Goal: Task Accomplishment & Management: Use online tool/utility

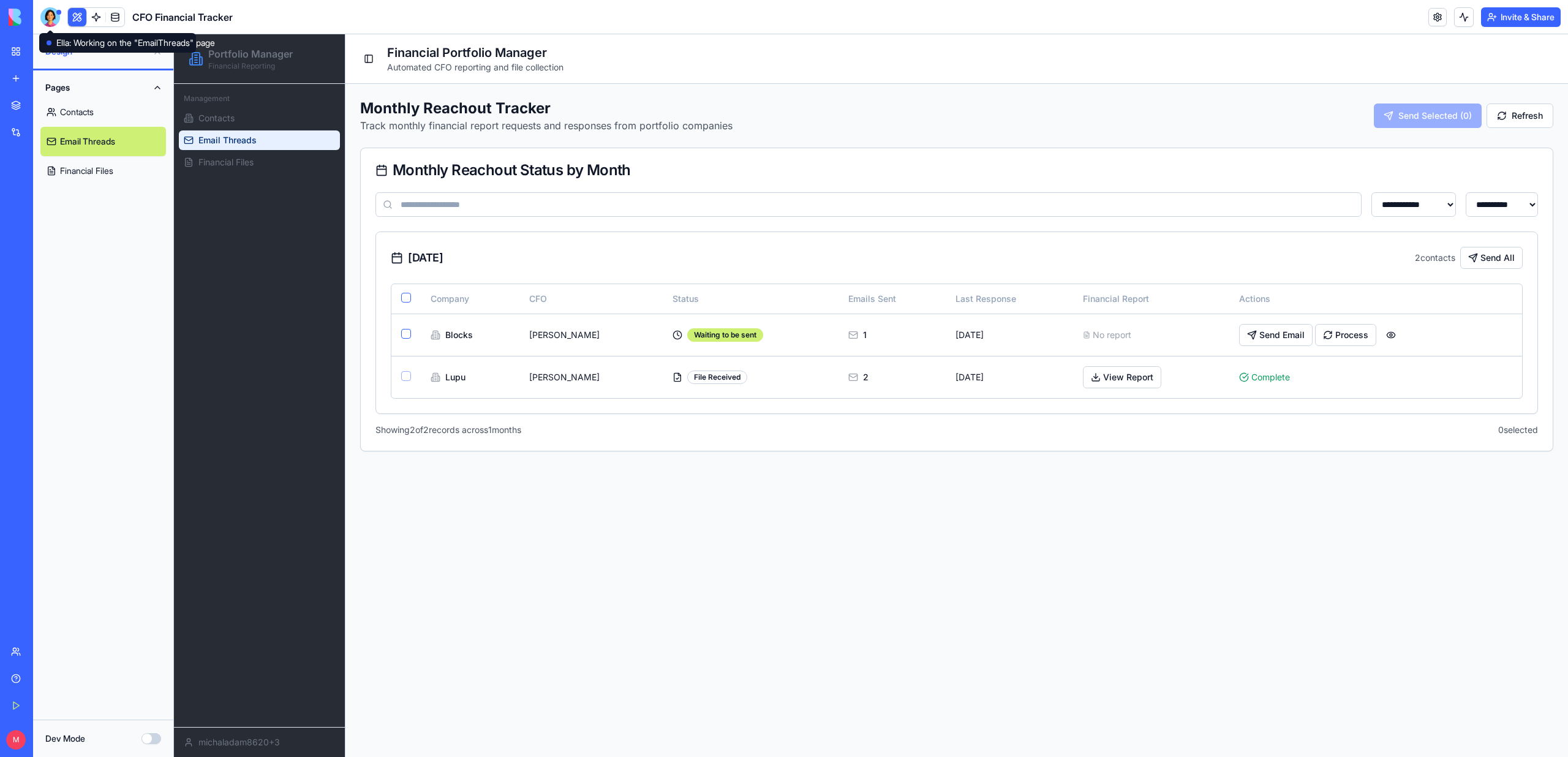
click at [49, 20] on div at bounding box center [50, 17] width 20 height 20
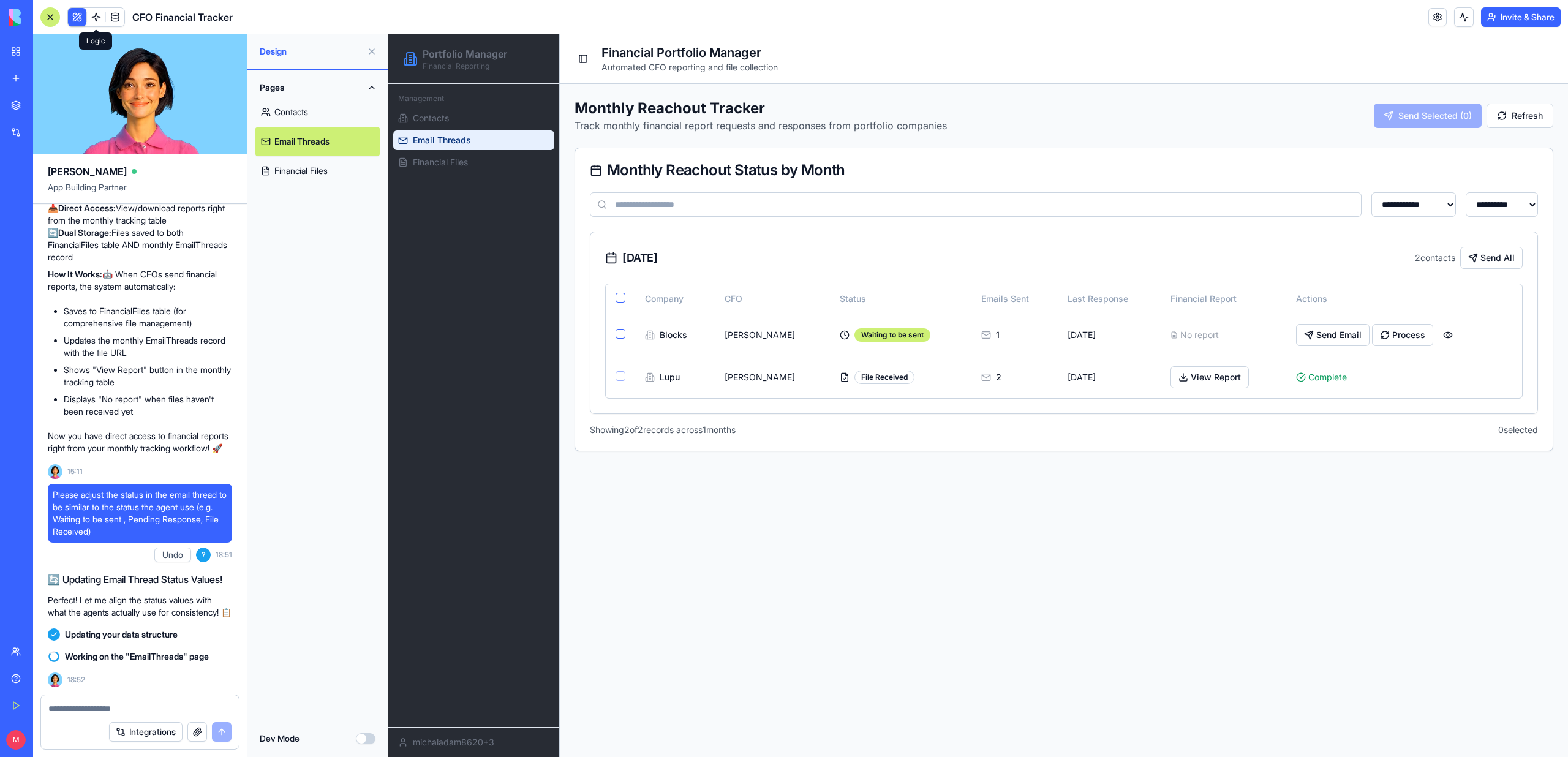
click at [93, 16] on span at bounding box center [97, 17] width 35 height 35
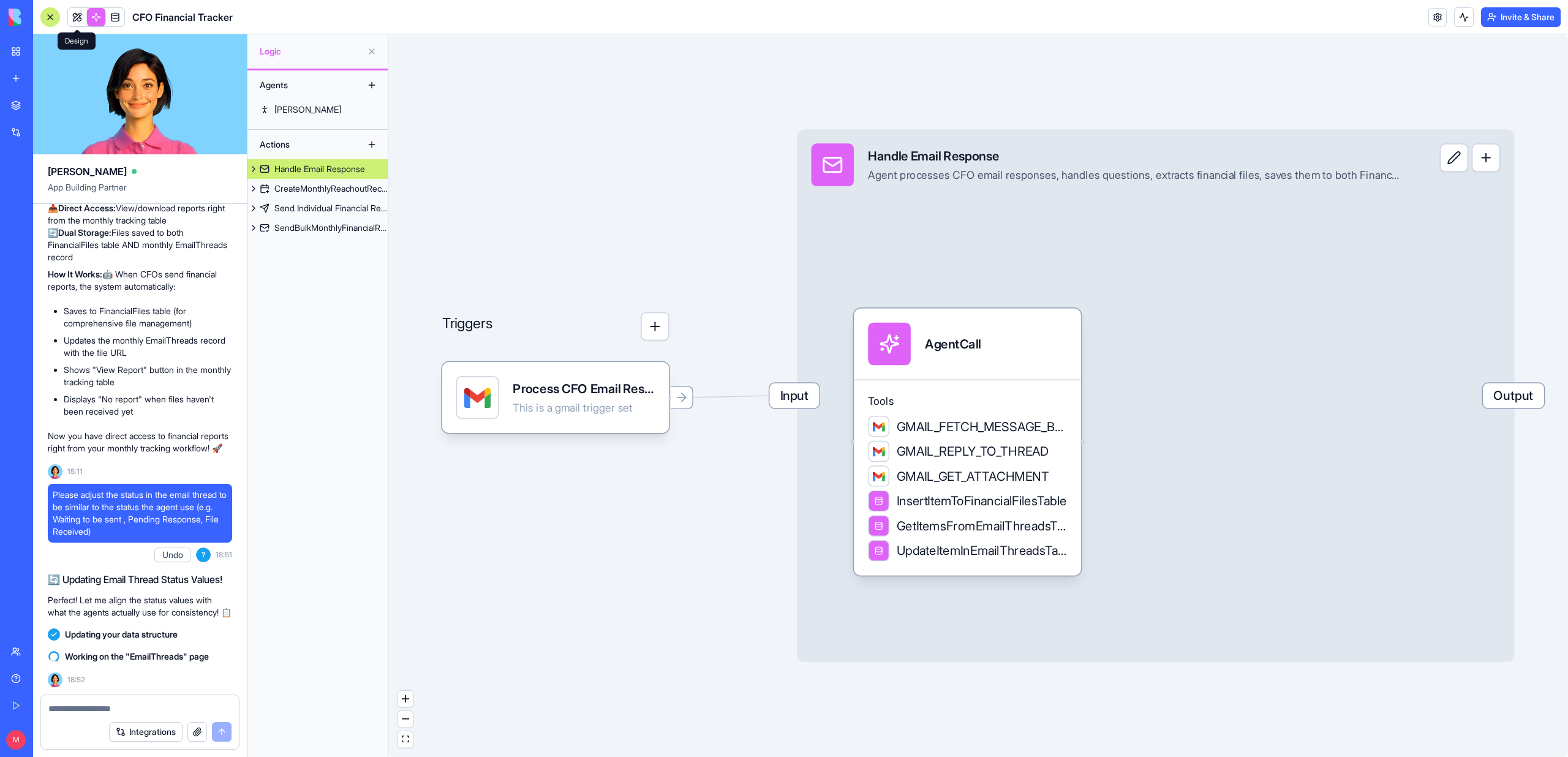
click at [75, 21] on link at bounding box center [77, 16] width 18 height 18
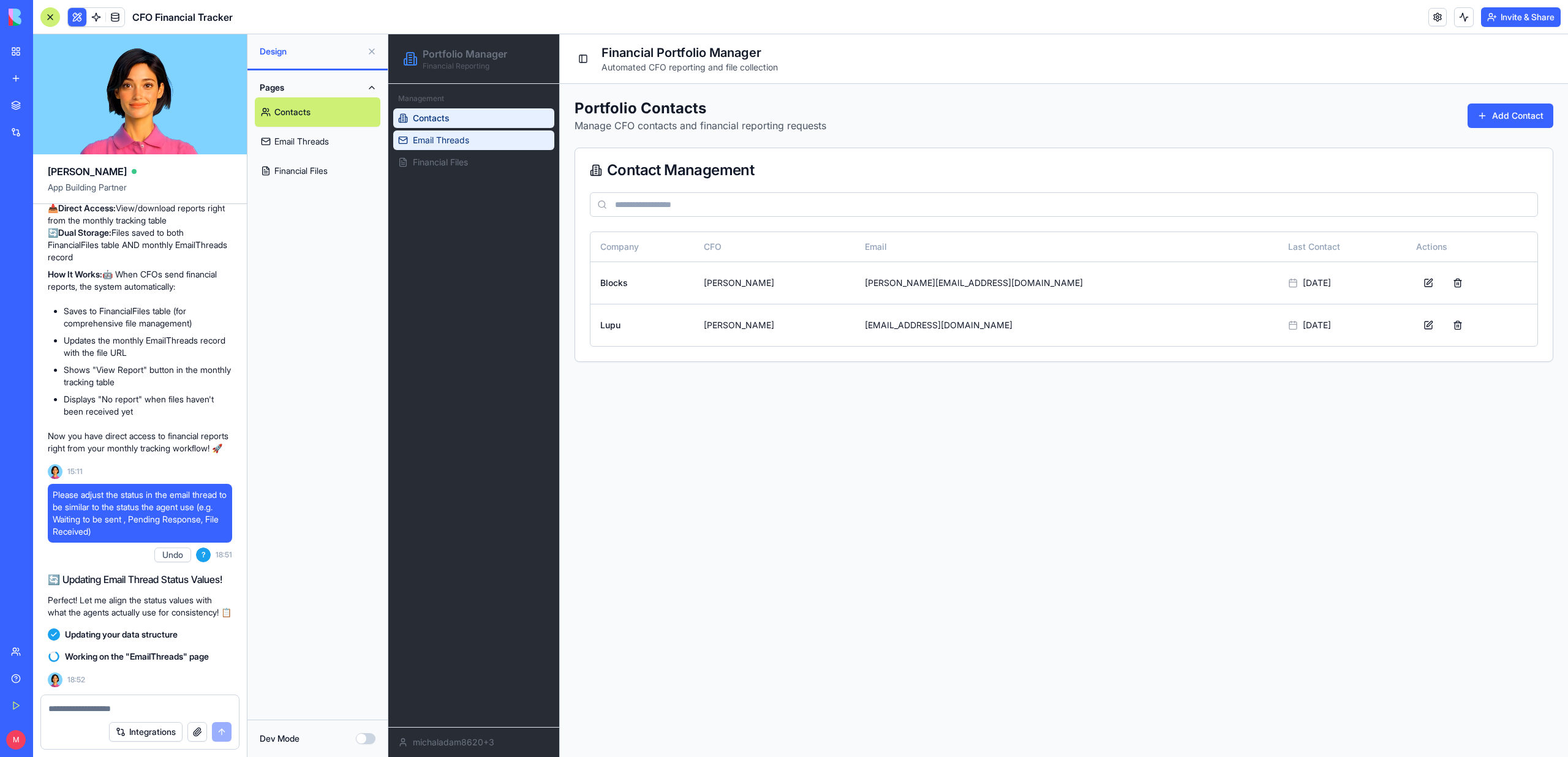
click at [511, 140] on link "Email Threads" at bounding box center [474, 140] width 161 height 20
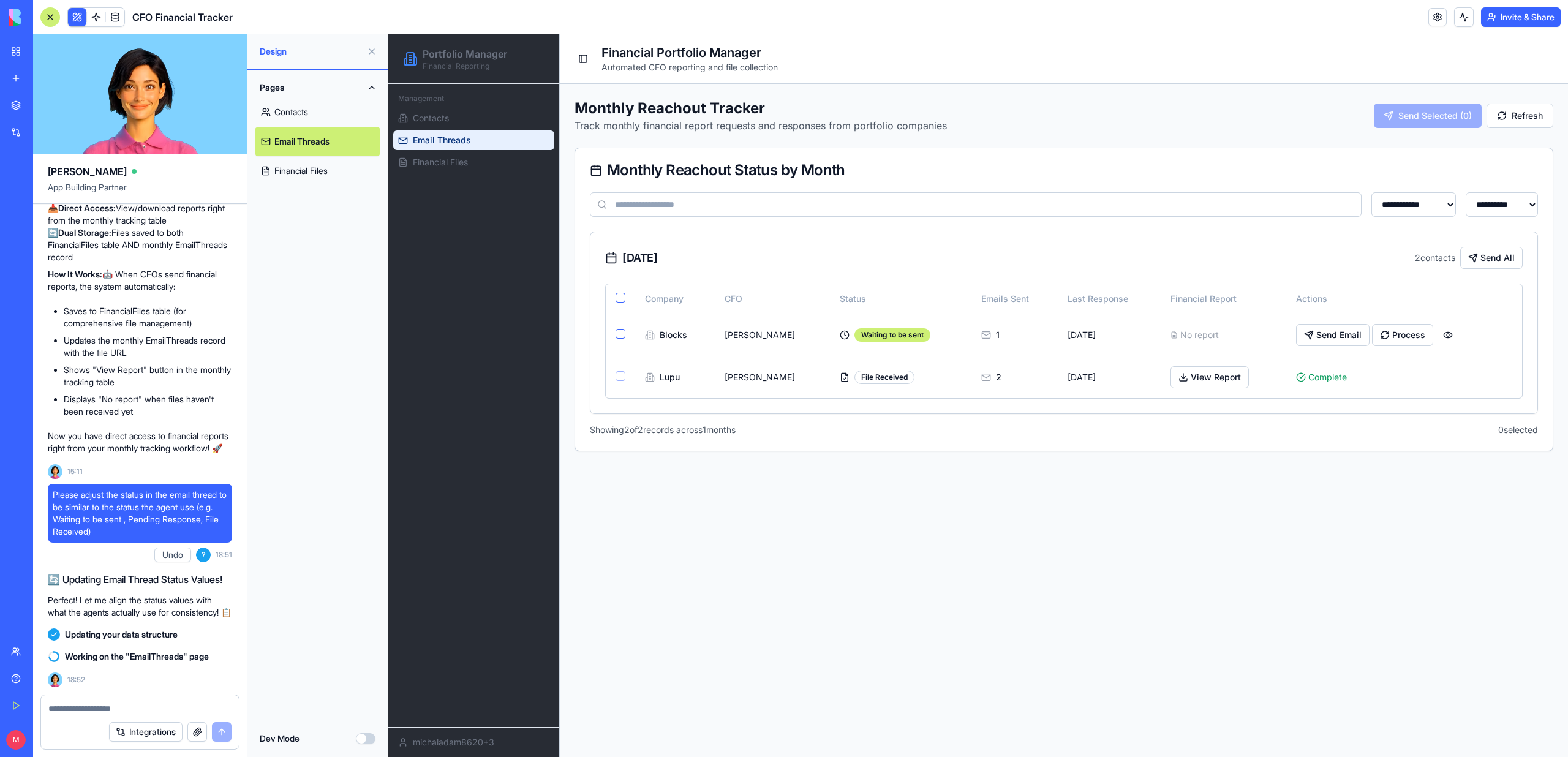
drag, startPoint x: 154, startPoint y: 508, endPoint x: 91, endPoint y: 521, distance: 64.3
click at [91, 521] on span "Please adjust the status in the email thread to be similar to the status the ag…" at bounding box center [140, 513] width 174 height 49
copy span "Pending Response"
click at [110, 20] on span at bounding box center [116, 17] width 35 height 35
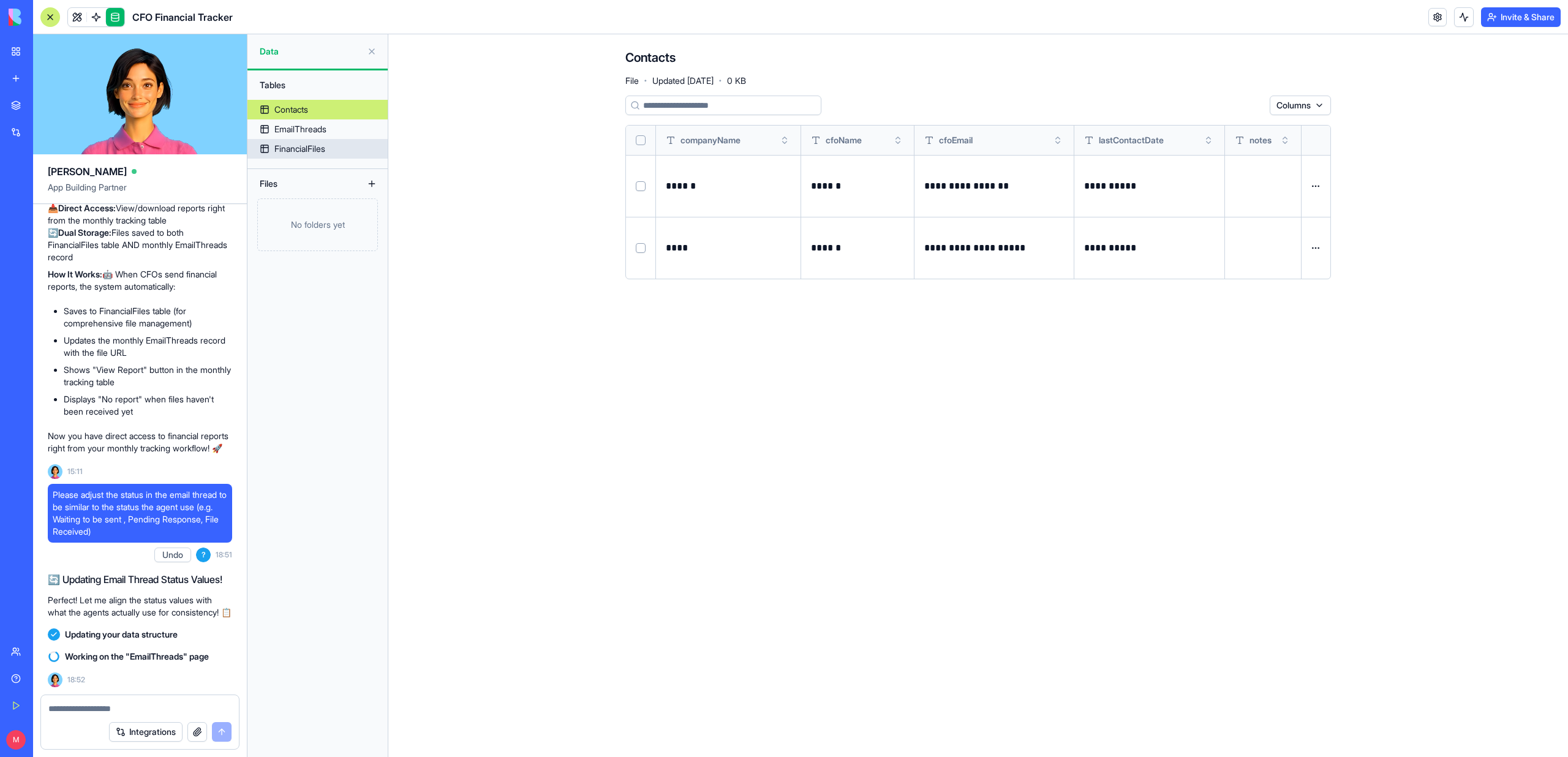
click at [351, 136] on link "EmailThreads" at bounding box center [318, 129] width 140 height 20
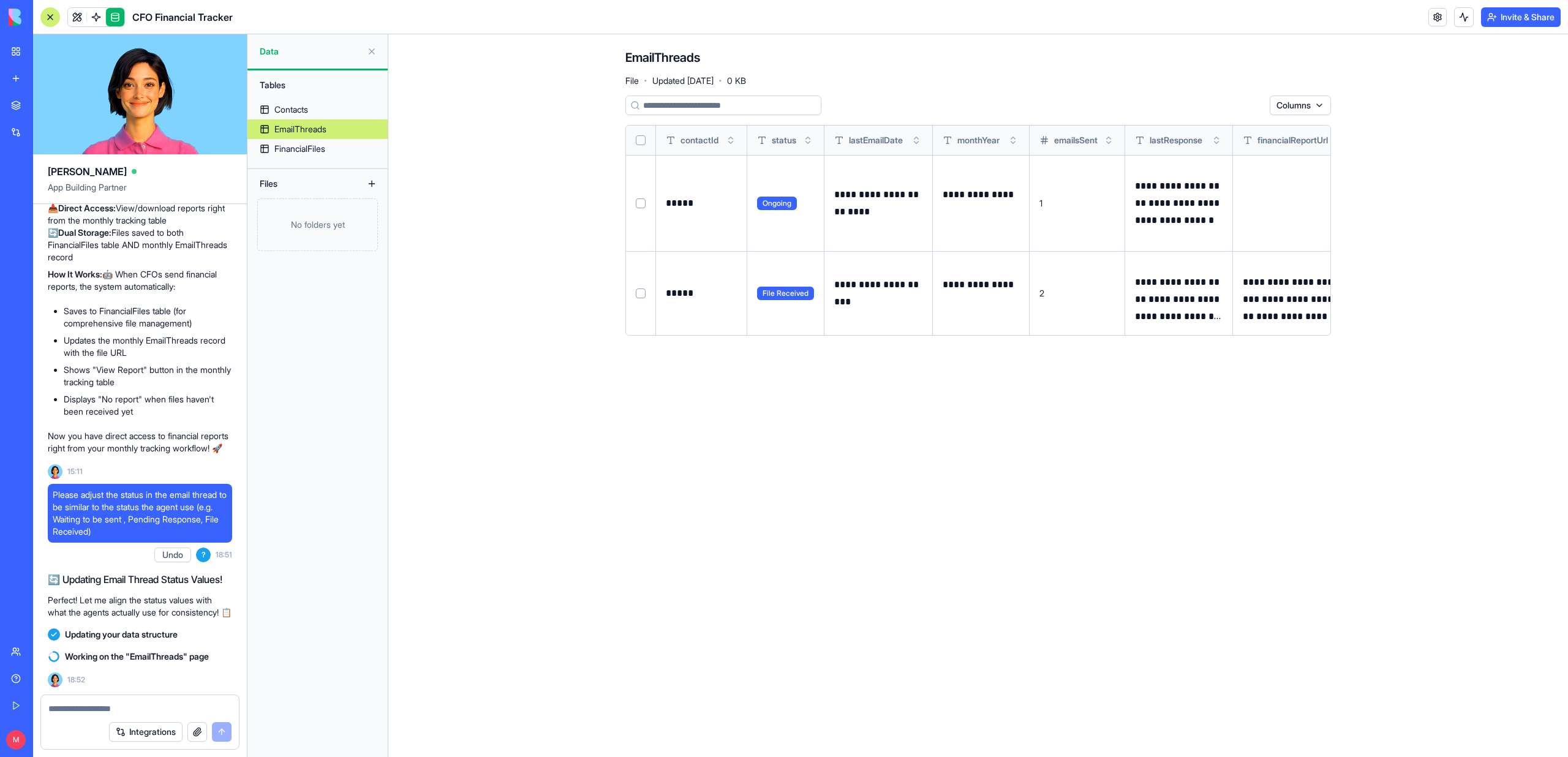
click at [0, 0] on button at bounding box center [0, 0] width 0 height 0
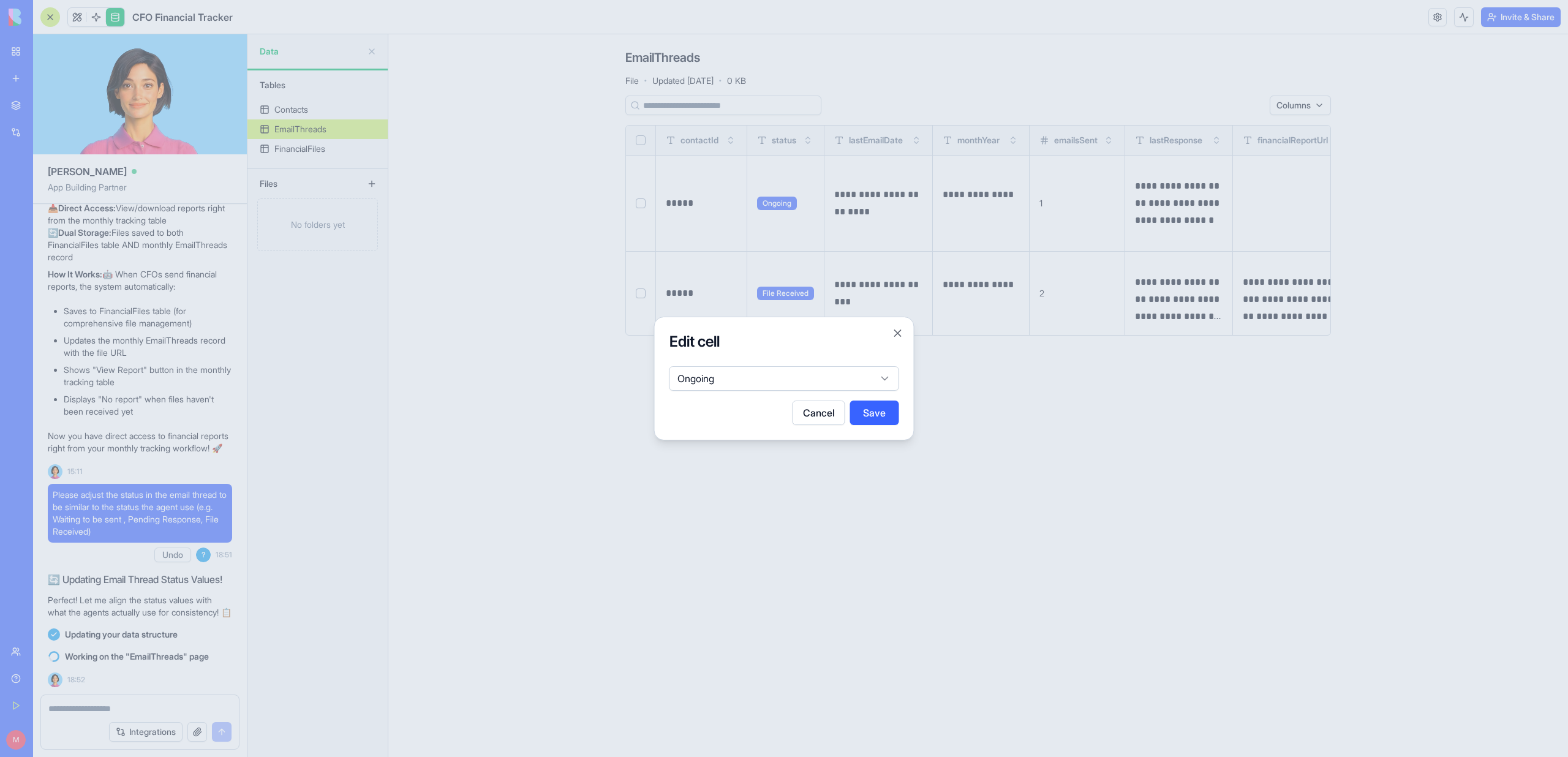
click at [830, 375] on body "BETA My Workspace New app Marketplace Integrations Recent CFO Financial Tracker…" at bounding box center [784, 378] width 1568 height 757
click at [831, 325] on body "BETA My Workspace New app Marketplace Integrations Recent CFO Financial Tracker…" at bounding box center [784, 378] width 1568 height 757
click at [817, 423] on button "Cancel" at bounding box center [819, 413] width 53 height 24
